Goal: Information Seeking & Learning: Learn about a topic

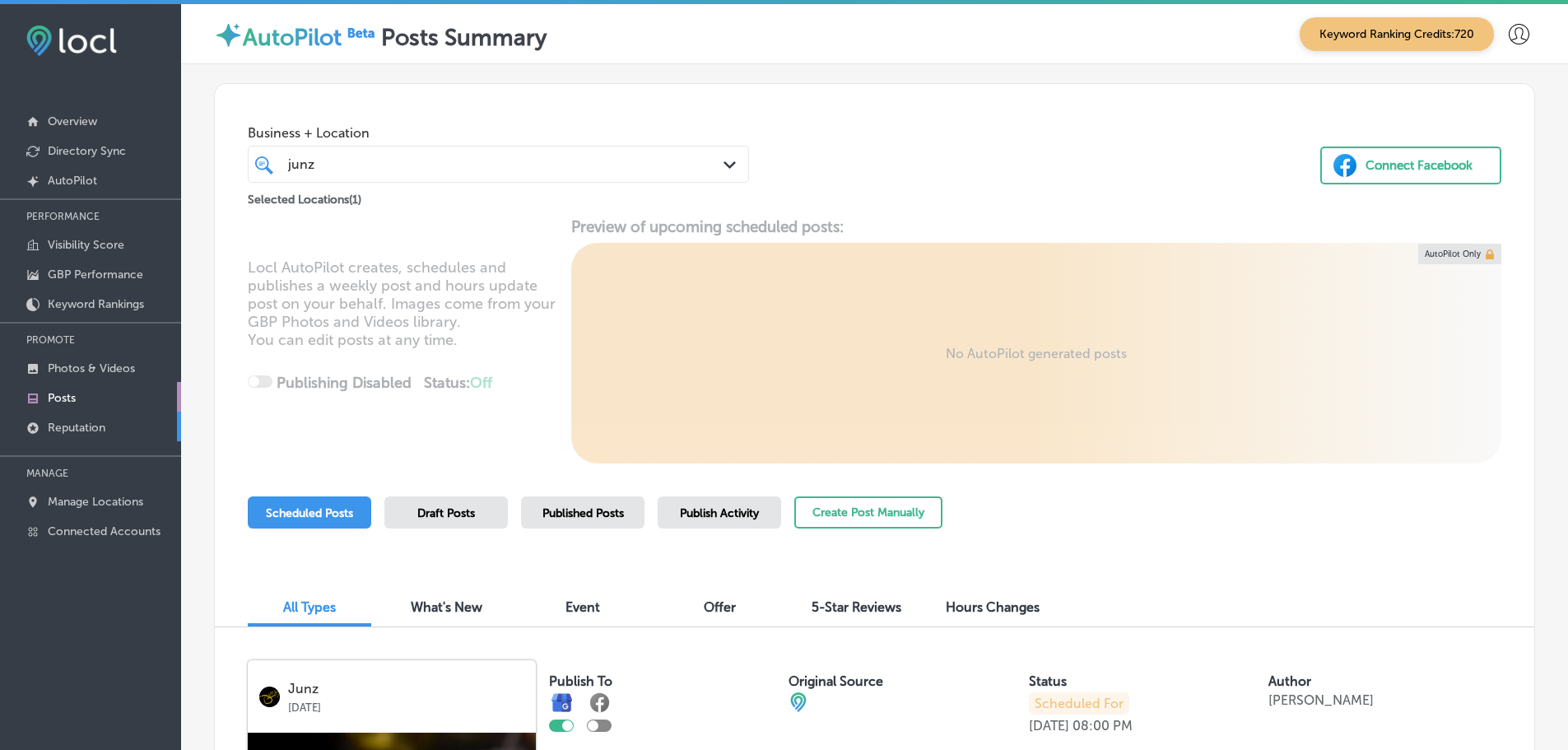
click at [75, 422] on p "Reputation" at bounding box center [76, 428] width 57 height 14
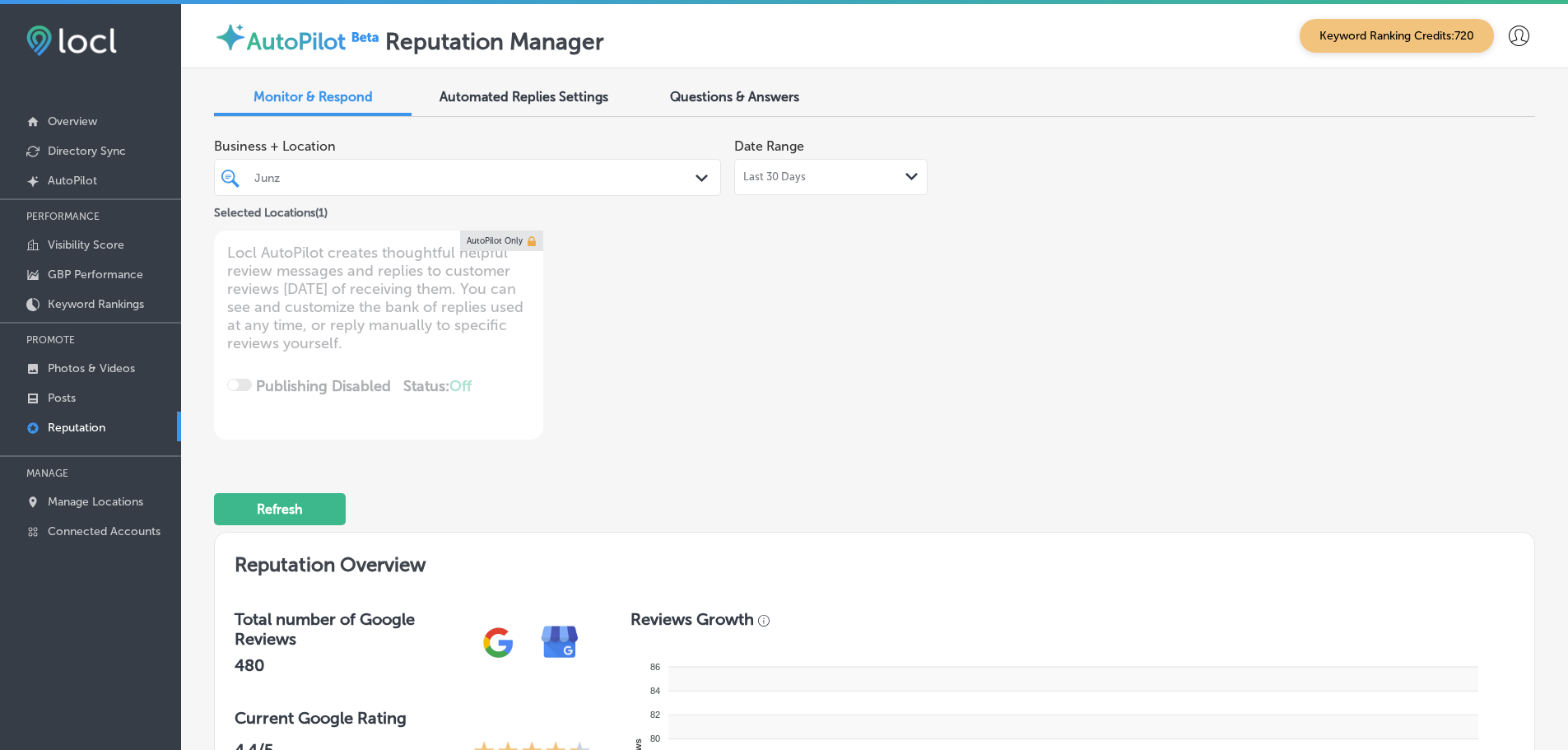
type textarea "x"
click at [746, 100] on span "Questions & Answers" at bounding box center [735, 96] width 129 height 16
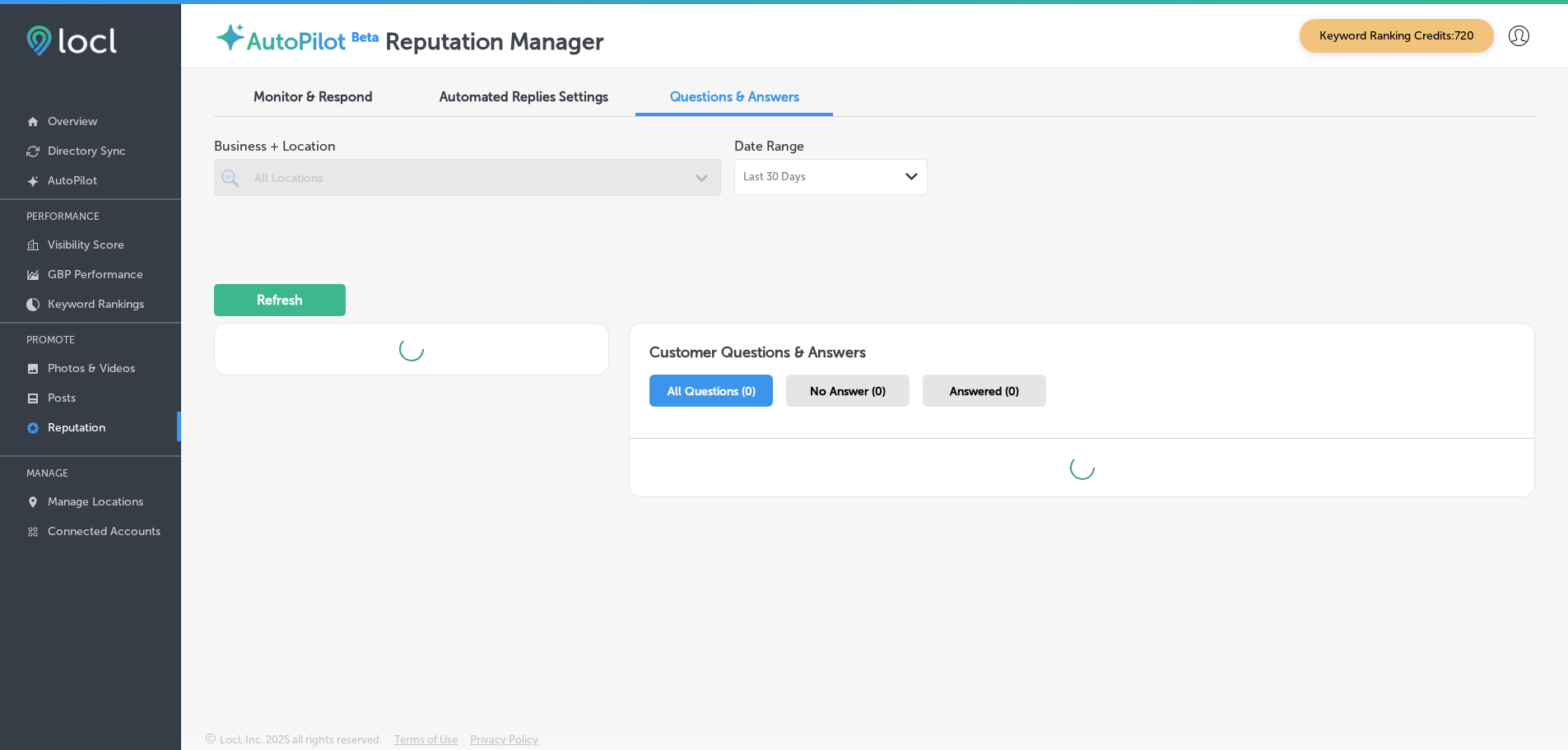
click at [895, 182] on div "Last 30 Days Path Created with Sketch." at bounding box center [831, 177] width 175 height 13
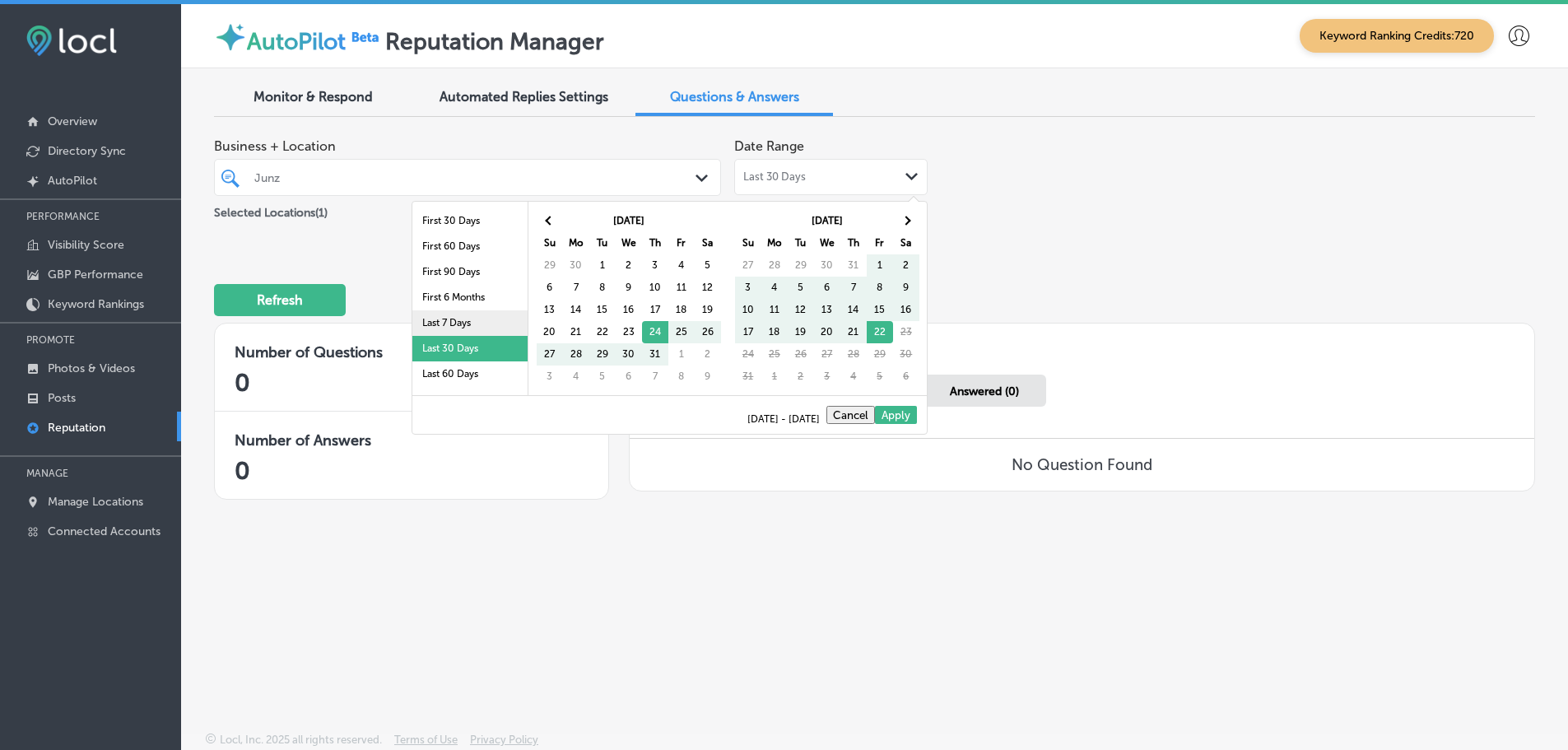
click at [464, 321] on li "Last 7 Days" at bounding box center [470, 323] width 115 height 25
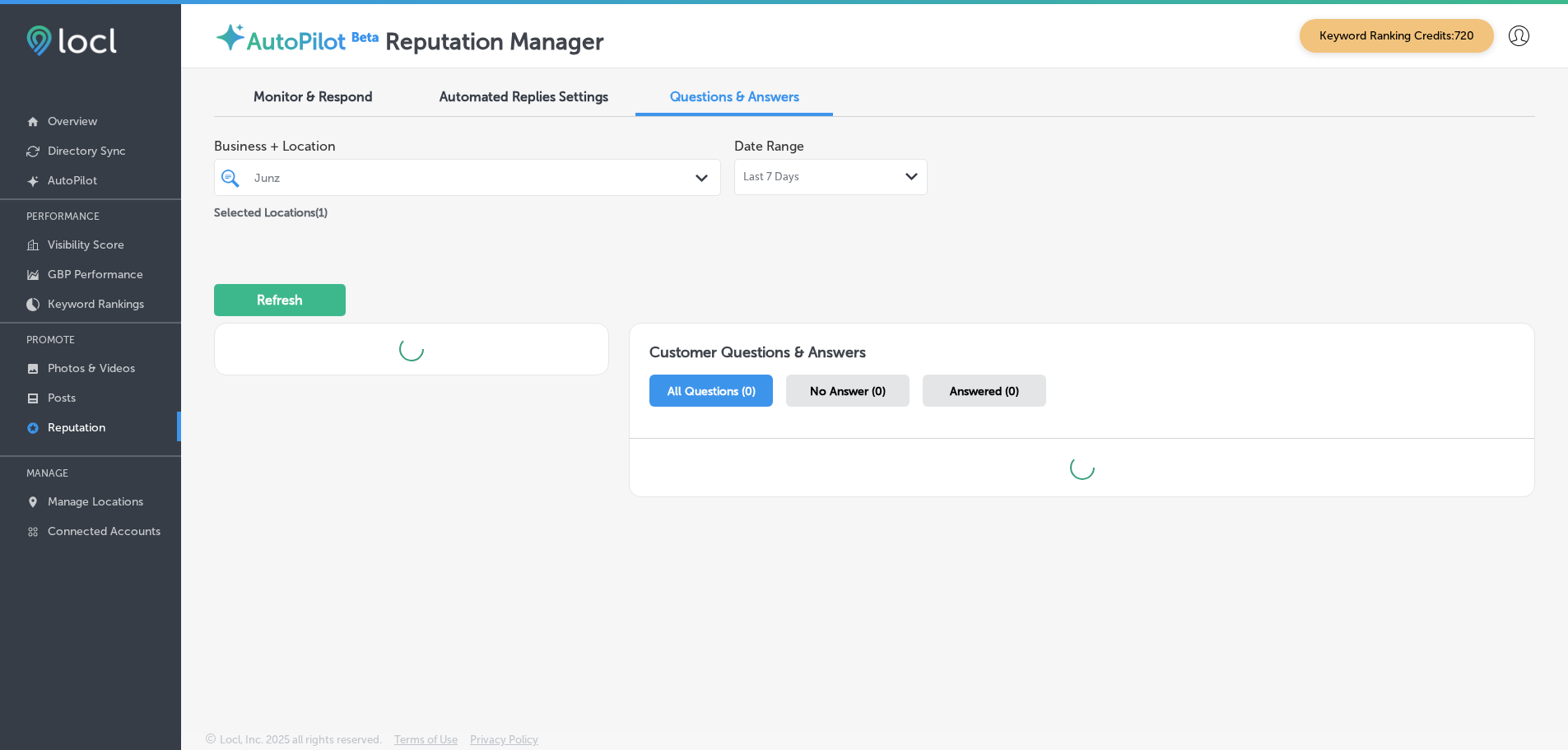
click at [486, 170] on div at bounding box center [445, 178] width 387 height 23
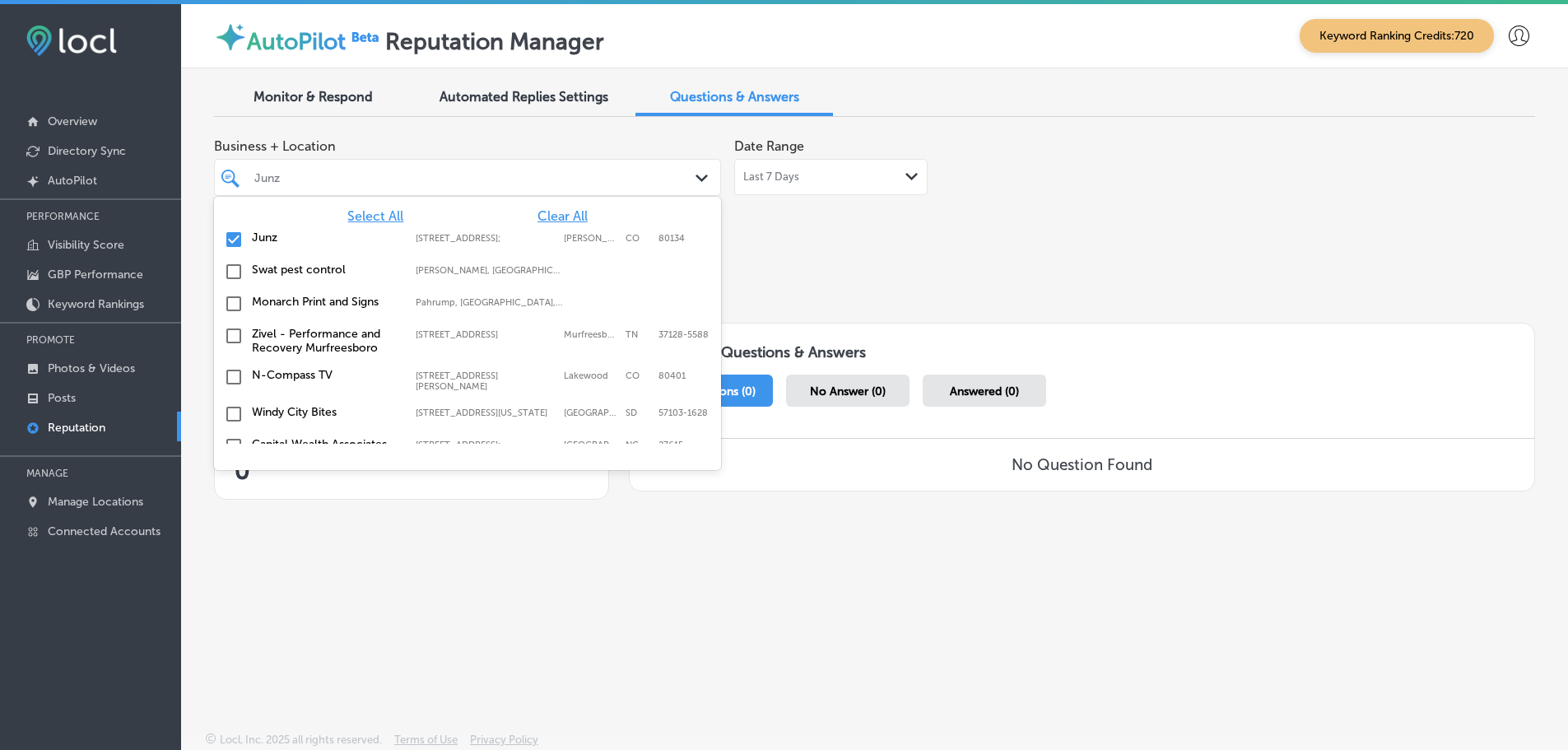
click at [555, 219] on span "Clear All" at bounding box center [562, 216] width 50 height 16
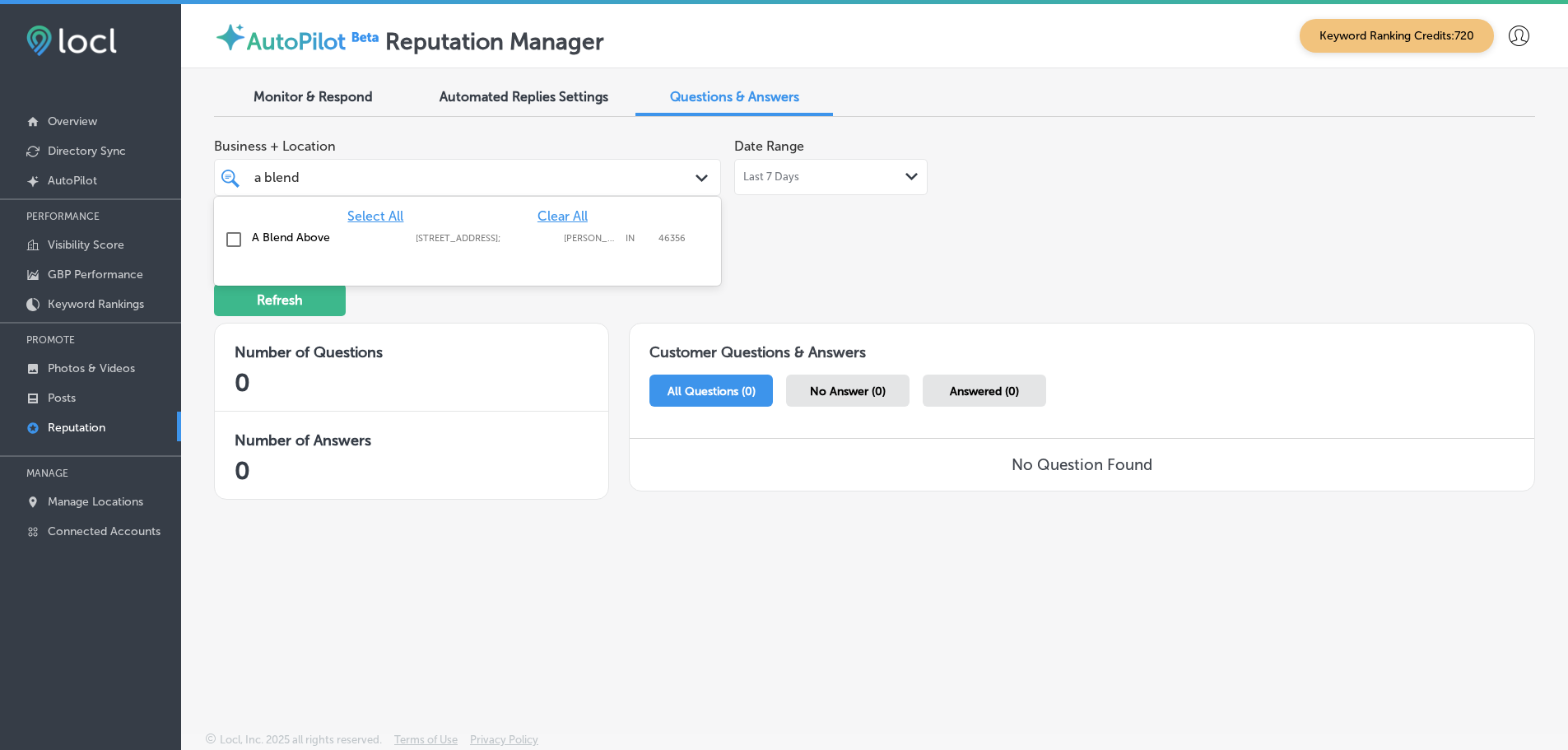
click at [505, 239] on label "[STREET_ADDRESS];" at bounding box center [485, 237] width 140 height 10
type input "a blend"
click at [897, 244] on div "Business + Location option [STREET_ADDRESS]. option [STREET_ADDRESS]. 2 results…" at bounding box center [874, 322] width 1321 height 384
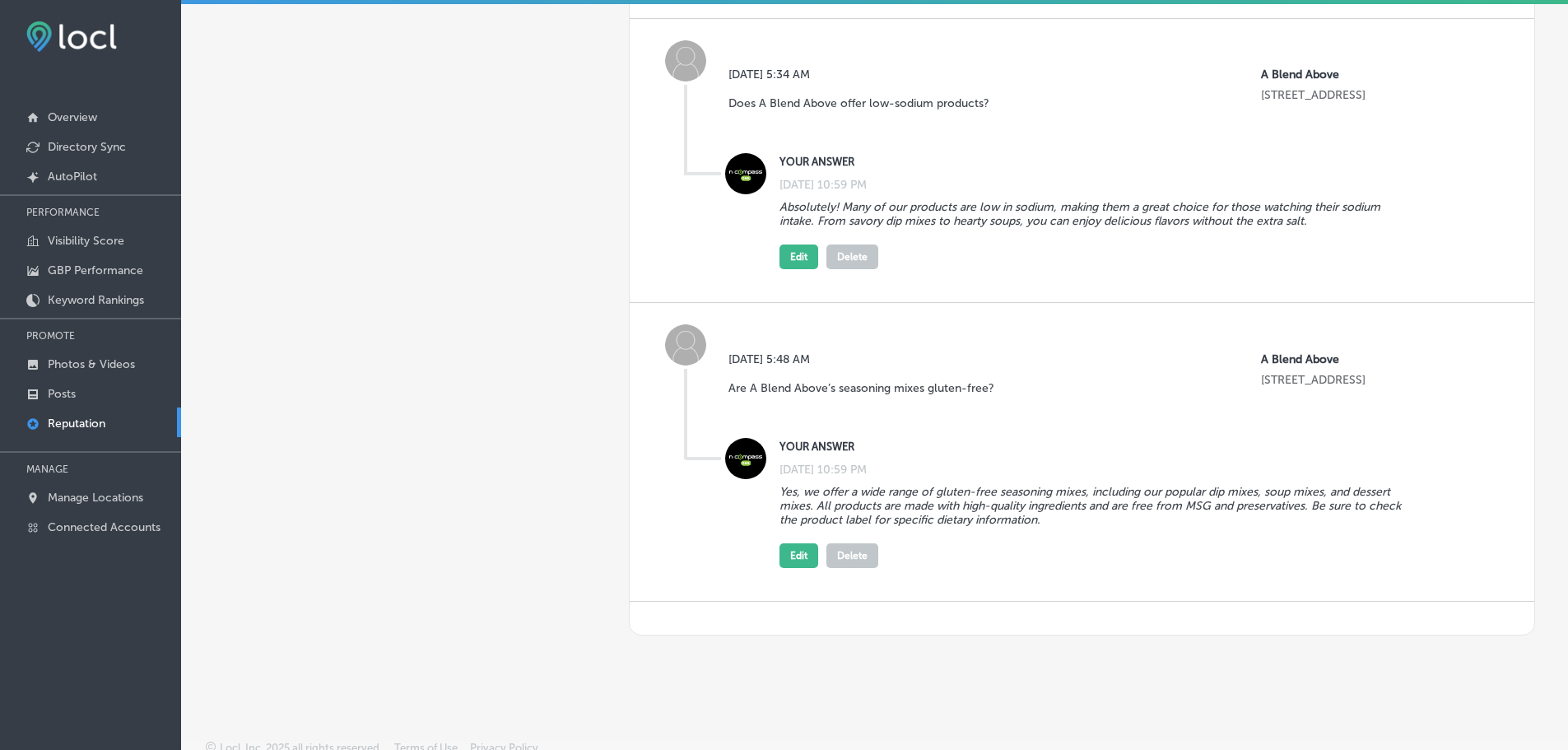
scroll to position [727, 0]
